Goal: Transaction & Acquisition: Purchase product/service

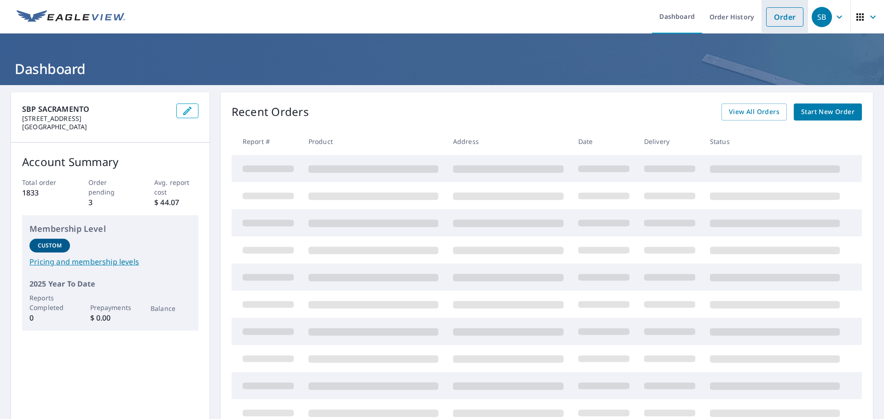
click at [784, 18] on link "Order" at bounding box center [784, 16] width 37 height 19
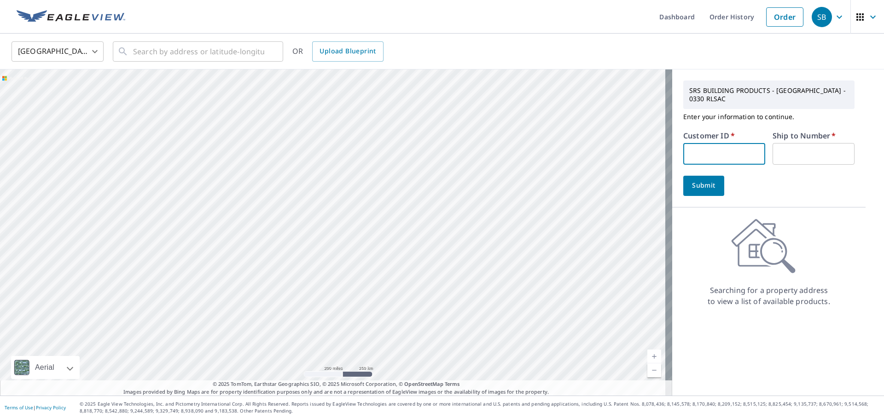
click at [688, 147] on input "text" at bounding box center [724, 154] width 82 height 22
paste input "S045868"
type input "S045868"
drag, startPoint x: 821, startPoint y: 156, endPoint x: 817, endPoint y: 159, distance: 5.5
click at [821, 156] on input "text" at bounding box center [813, 154] width 82 height 22
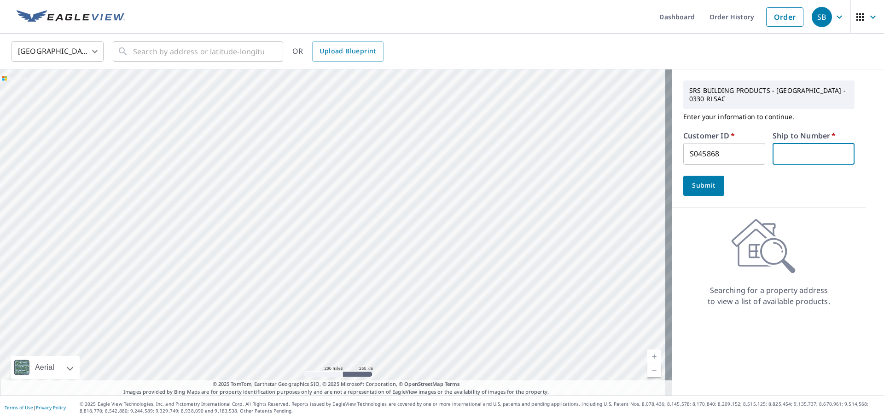
type input "1"
click at [712, 189] on button "Submit" at bounding box center [703, 186] width 41 height 20
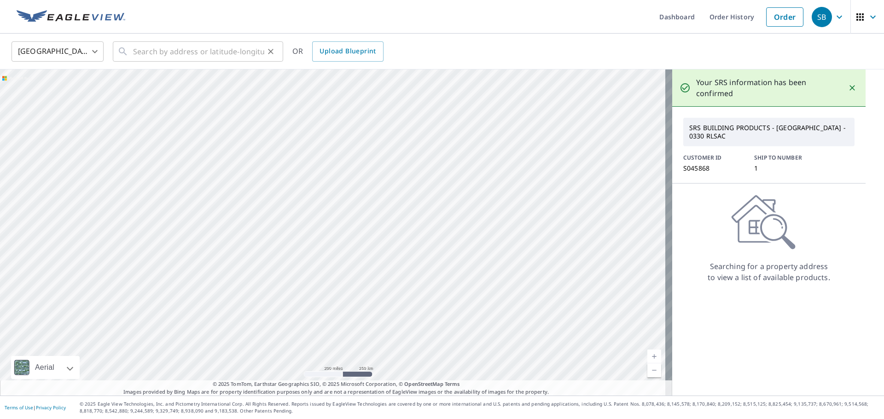
click at [131, 48] on div "​" at bounding box center [198, 51] width 170 height 20
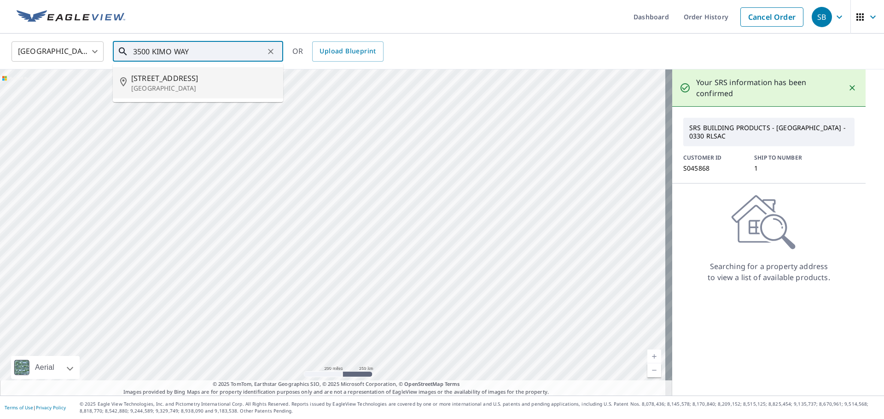
click at [185, 90] on p "[GEOGRAPHIC_DATA]" at bounding box center [203, 88] width 145 height 9
type input "[STREET_ADDRESS]"
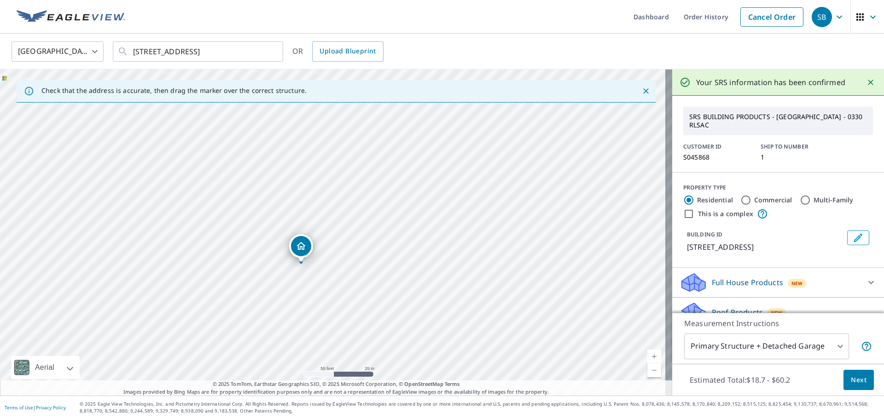
drag, startPoint x: 305, startPoint y: 234, endPoint x: 377, endPoint y: 208, distance: 77.2
click at [377, 208] on div "[STREET_ADDRESS]" at bounding box center [336, 232] width 672 height 326
click at [851, 381] on span "Next" at bounding box center [859, 381] width 16 height 12
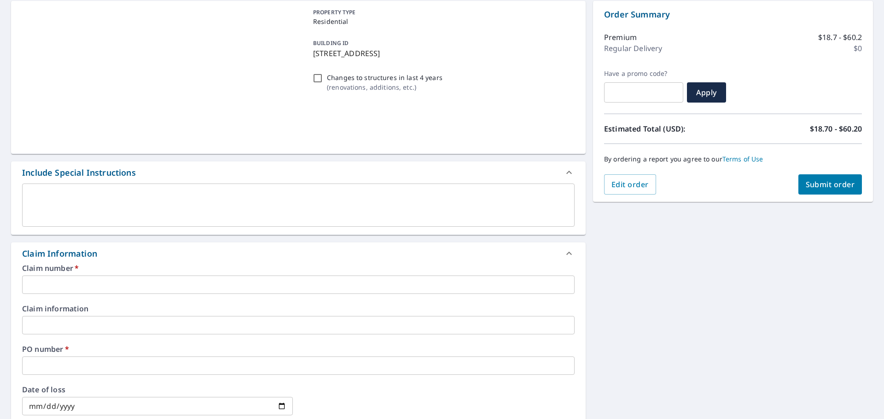
scroll to position [92, 0]
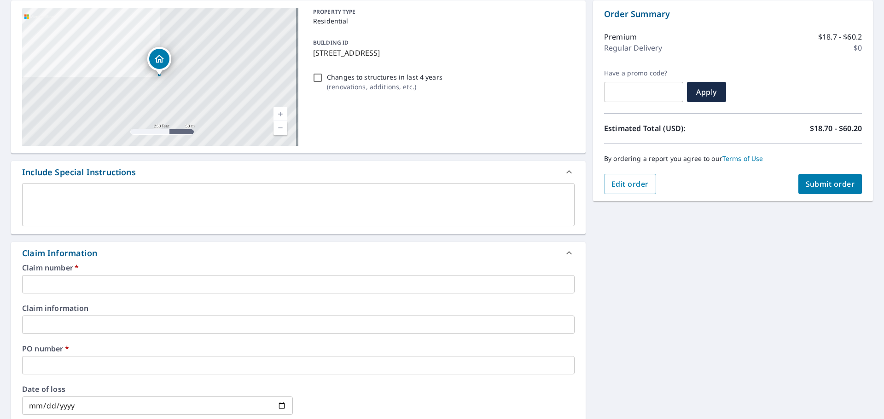
click at [104, 284] on input "text" at bounding box center [298, 284] width 552 height 18
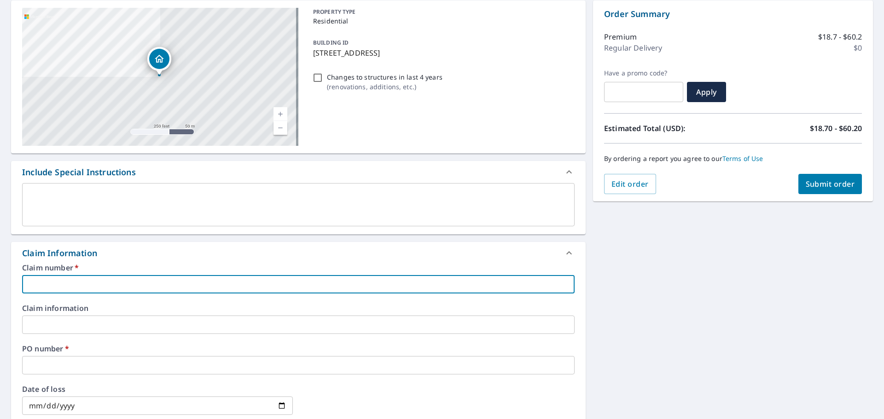
type input "C"
checkbox input "true"
type input "C&"
checkbox input "true"
type input "C&d"
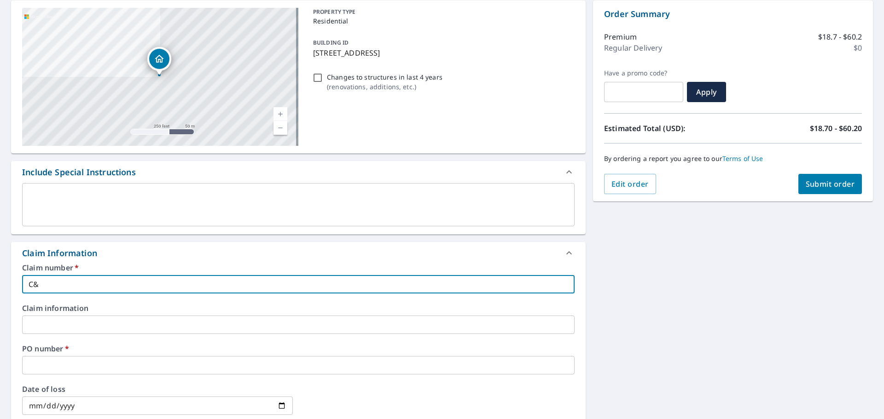
checkbox input "true"
type input "C&df"
checkbox input "true"
type input "C&d"
checkbox input "true"
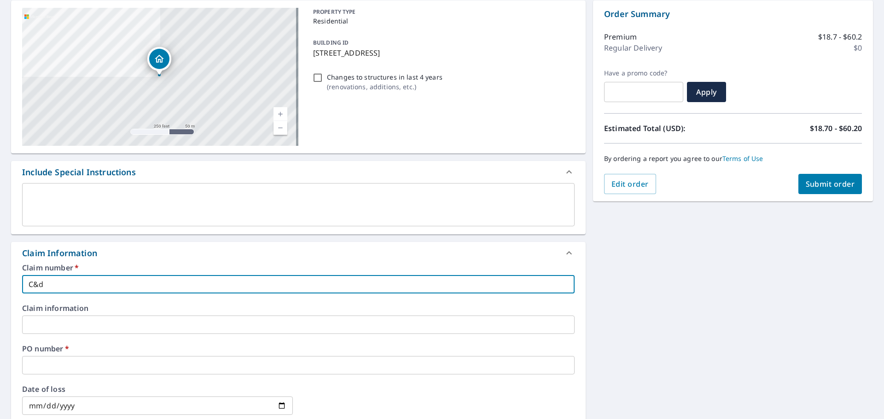
type input "C&"
checkbox input "true"
type input "C&d"
checkbox input "true"
type input "C&"
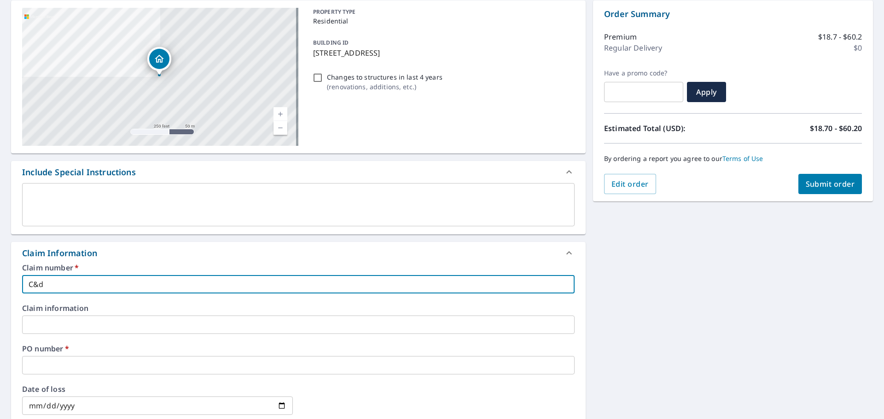
checkbox input "true"
type input "C&D"
checkbox input "true"
type input "C&D"
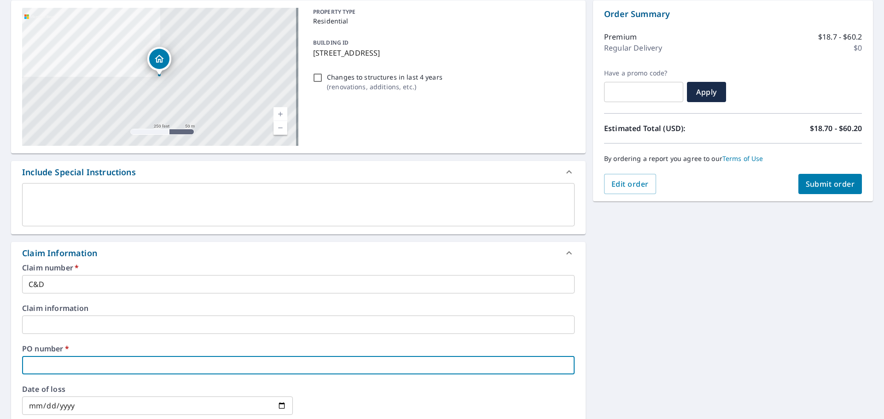
type input "3"
checkbox input "true"
type input "35"
checkbox input "true"
type input "350"
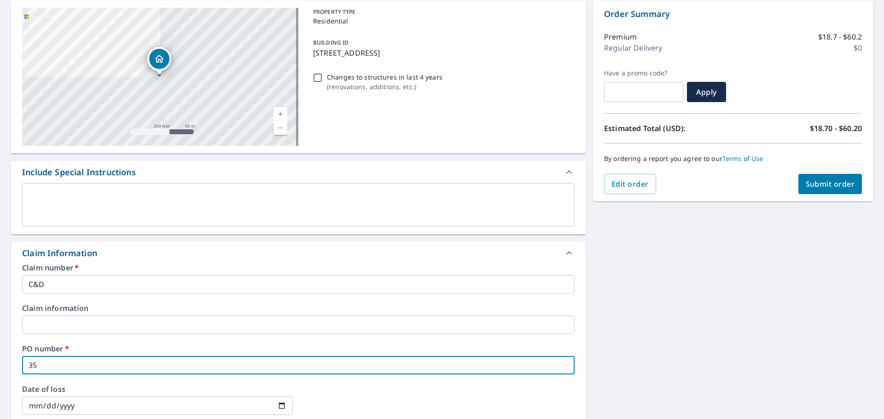
checkbox input "true"
type input "3500"
checkbox input "true"
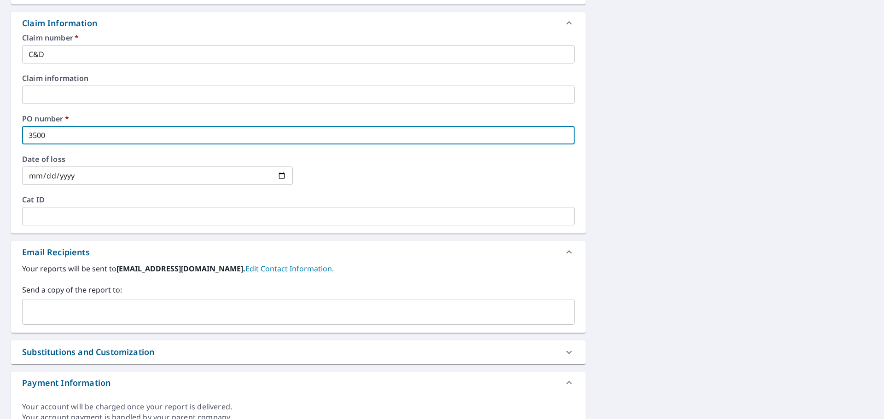
type input "3500"
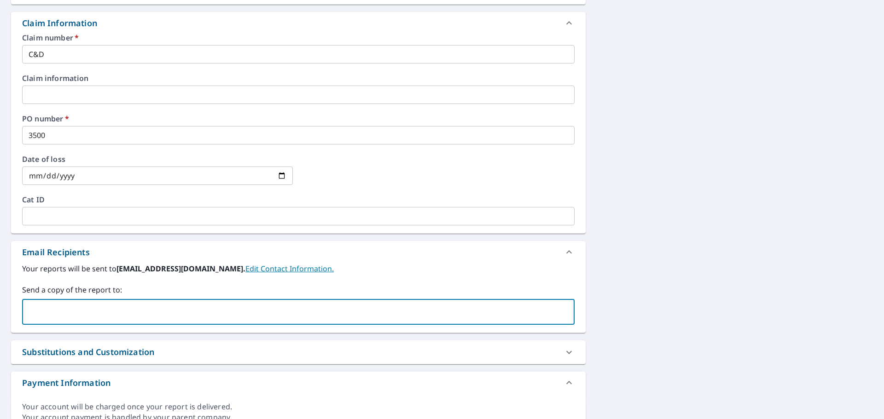
click at [81, 320] on input "text" at bounding box center [291, 311] width 530 height 17
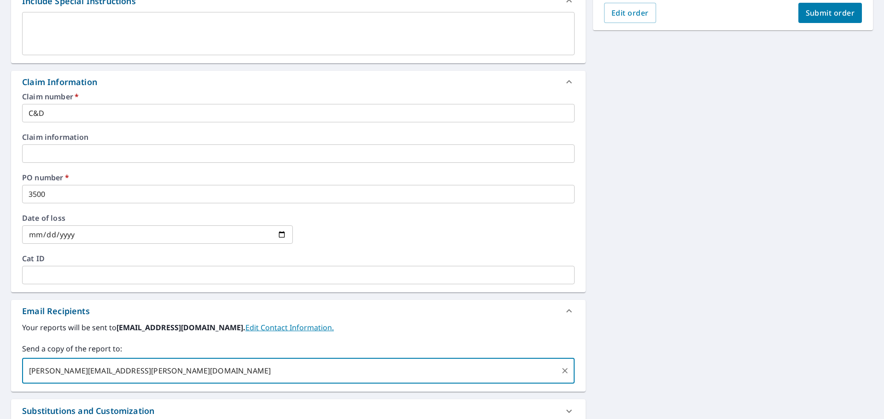
scroll to position [46, 0]
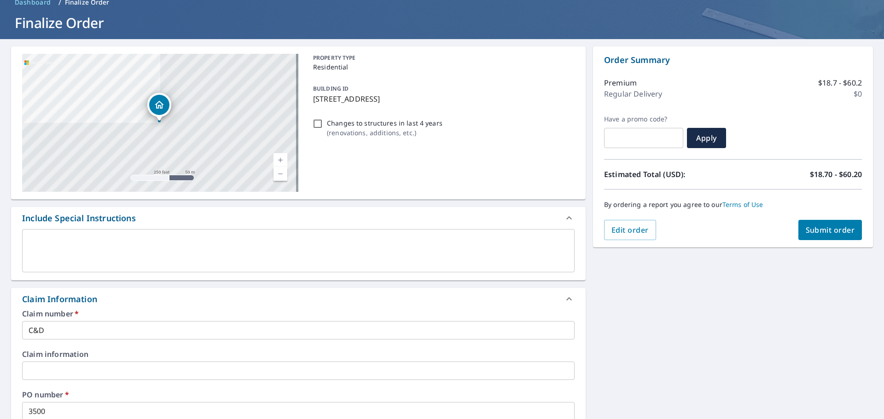
type input "[PERSON_NAME][EMAIL_ADDRESS][PERSON_NAME][DOMAIN_NAME]"
click at [833, 234] on span "Submit order" at bounding box center [829, 230] width 49 height 10
checkbox input "true"
